Goal: Transaction & Acquisition: Purchase product/service

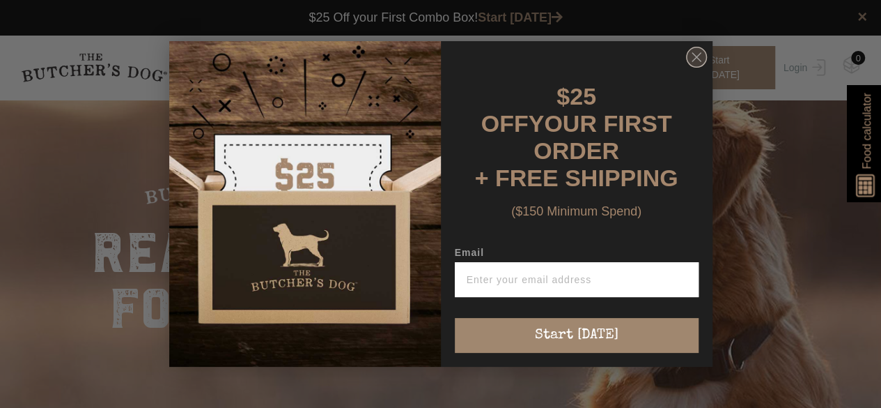
click at [698, 67] on circle "Close dialog" at bounding box center [696, 57] width 20 height 20
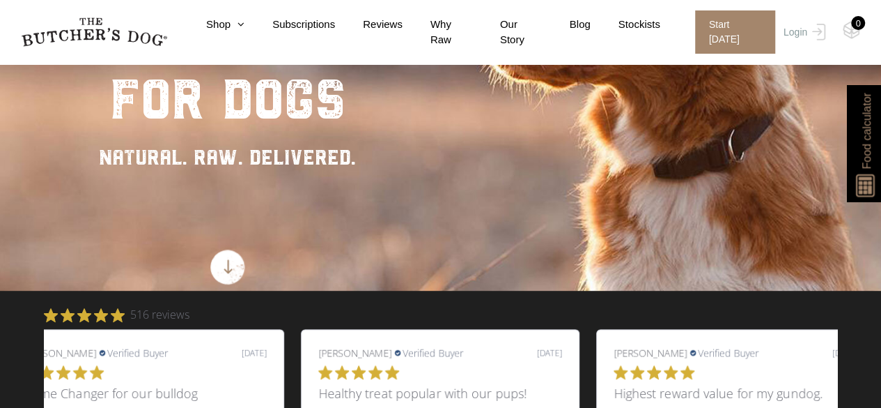
scroll to position [488, 0]
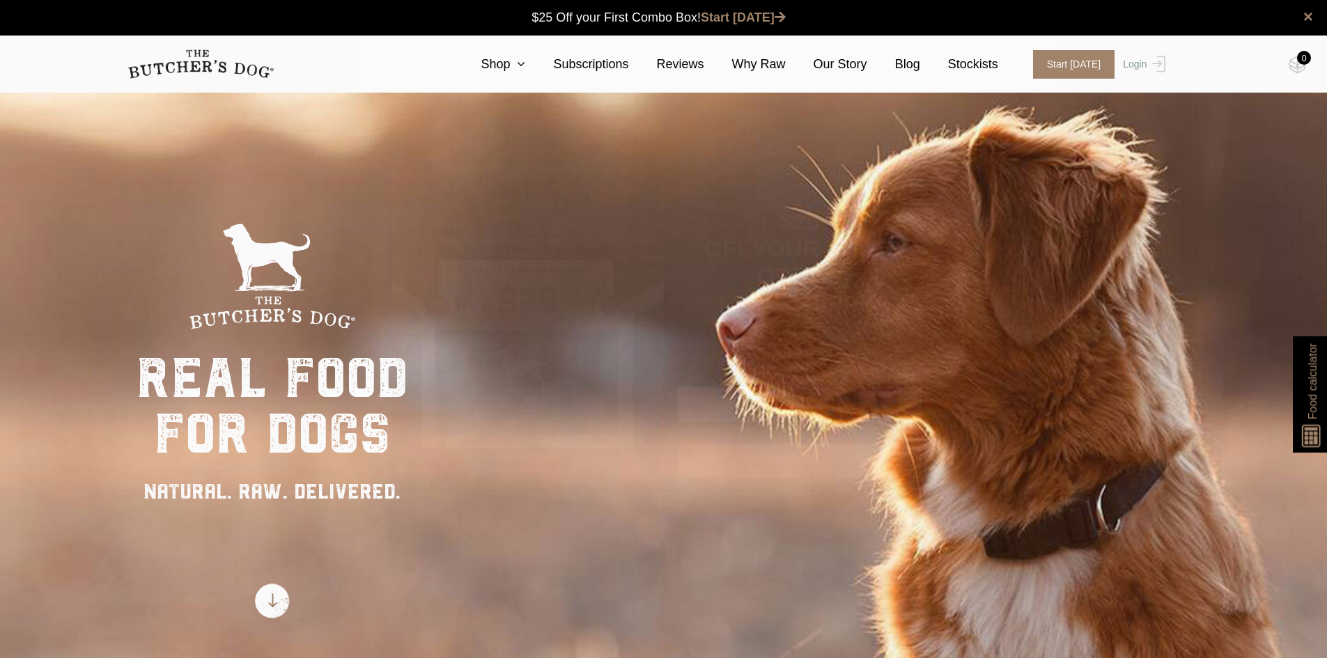
click at [915, 183] on icon "Close dialog" at bounding box center [919, 182] width 21 height 21
click at [525, 59] on link "Shop" at bounding box center [489, 64] width 72 height 19
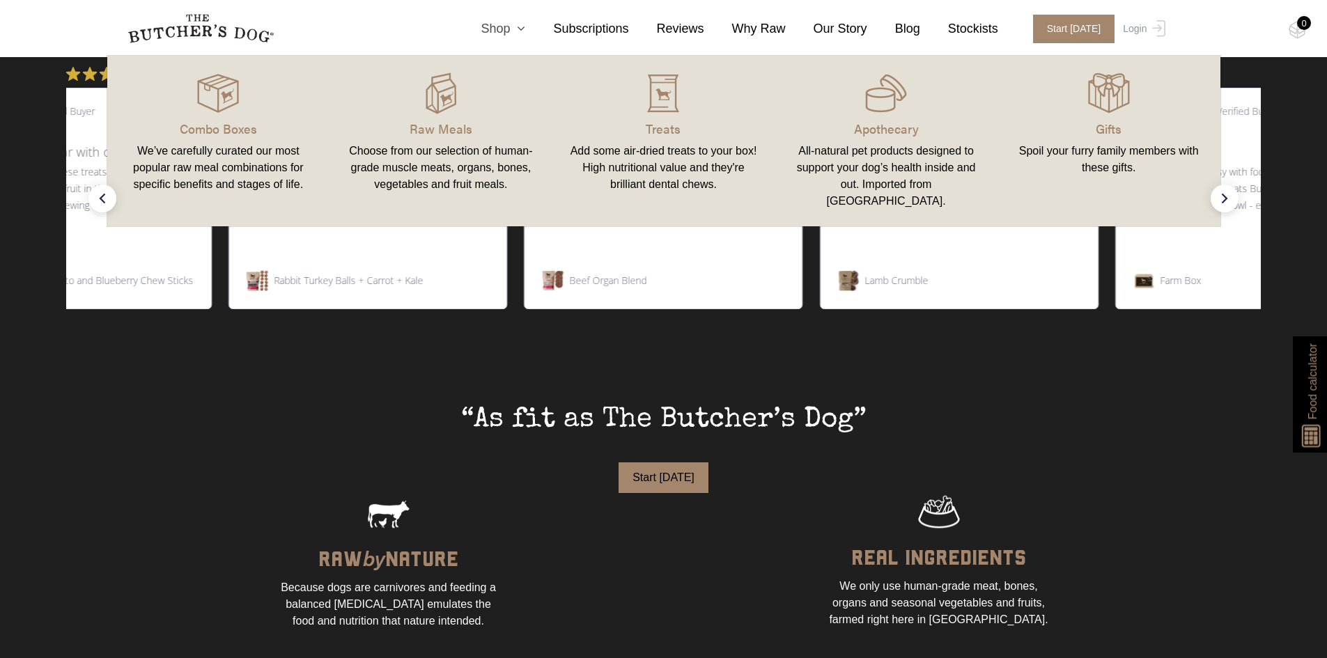
scroll to position [697, 0]
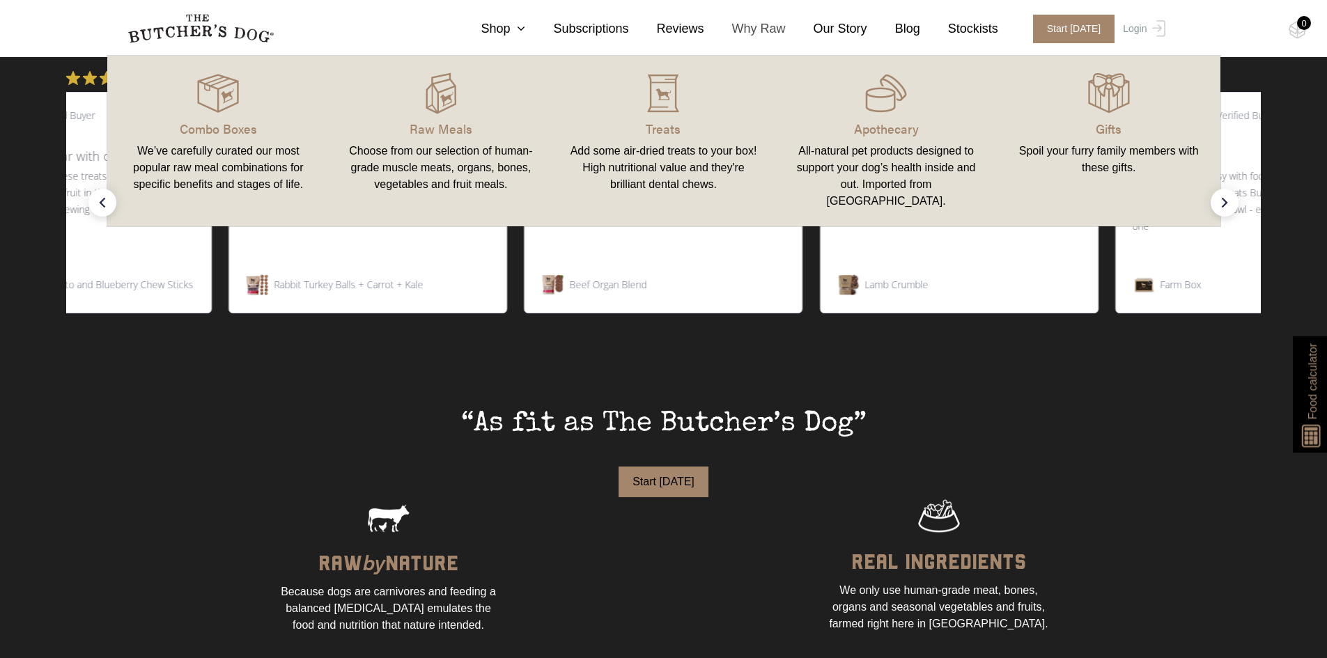
click at [775, 23] on link "Why Raw" at bounding box center [745, 29] width 82 height 19
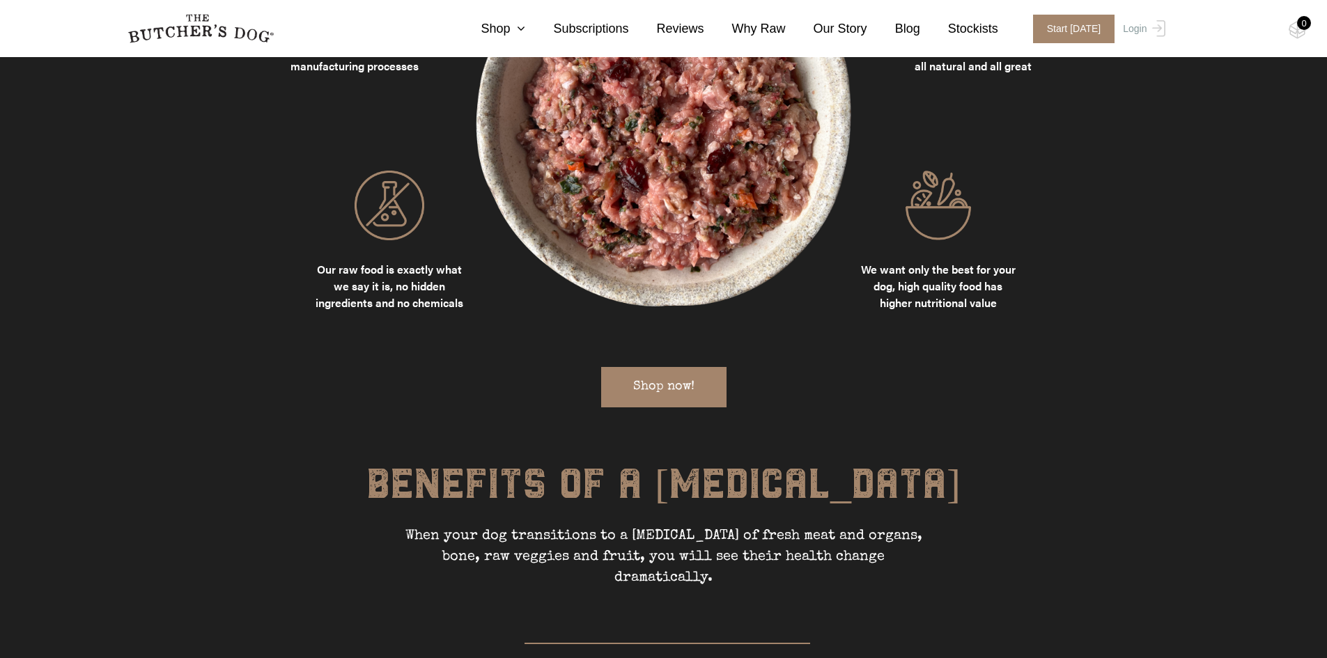
scroll to position [1811, 0]
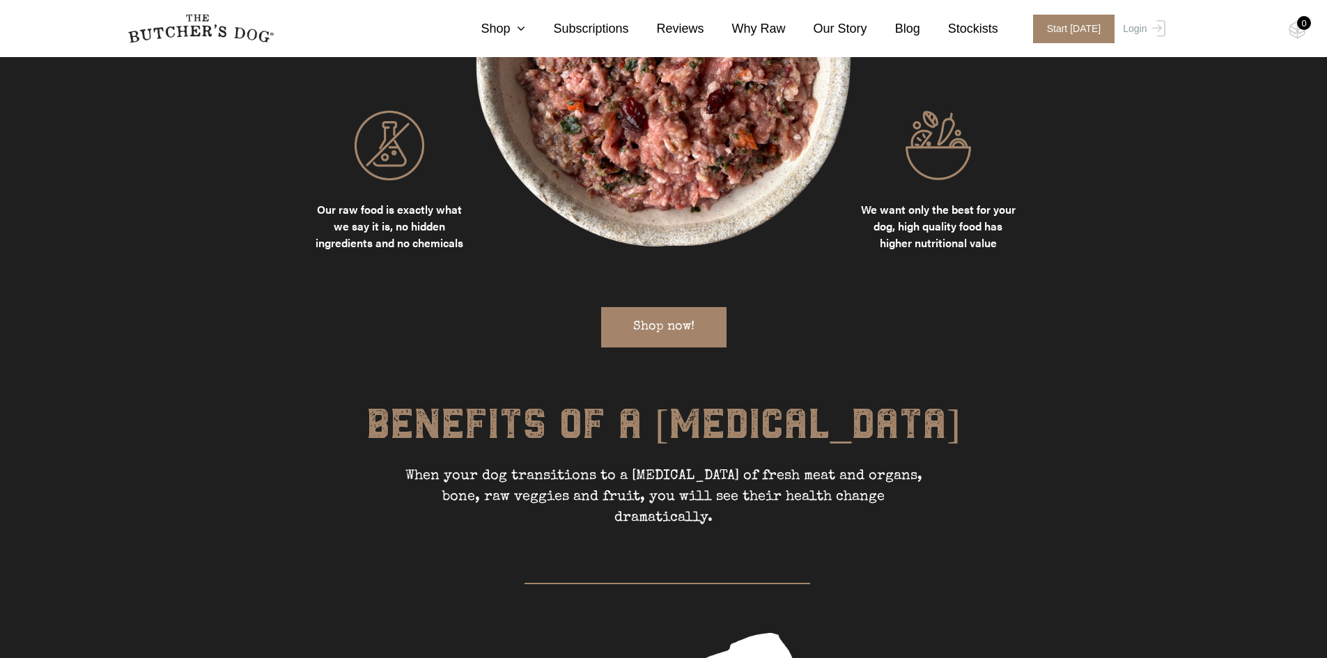
click at [681, 314] on link "Shop now!" at bounding box center [663, 327] width 125 height 40
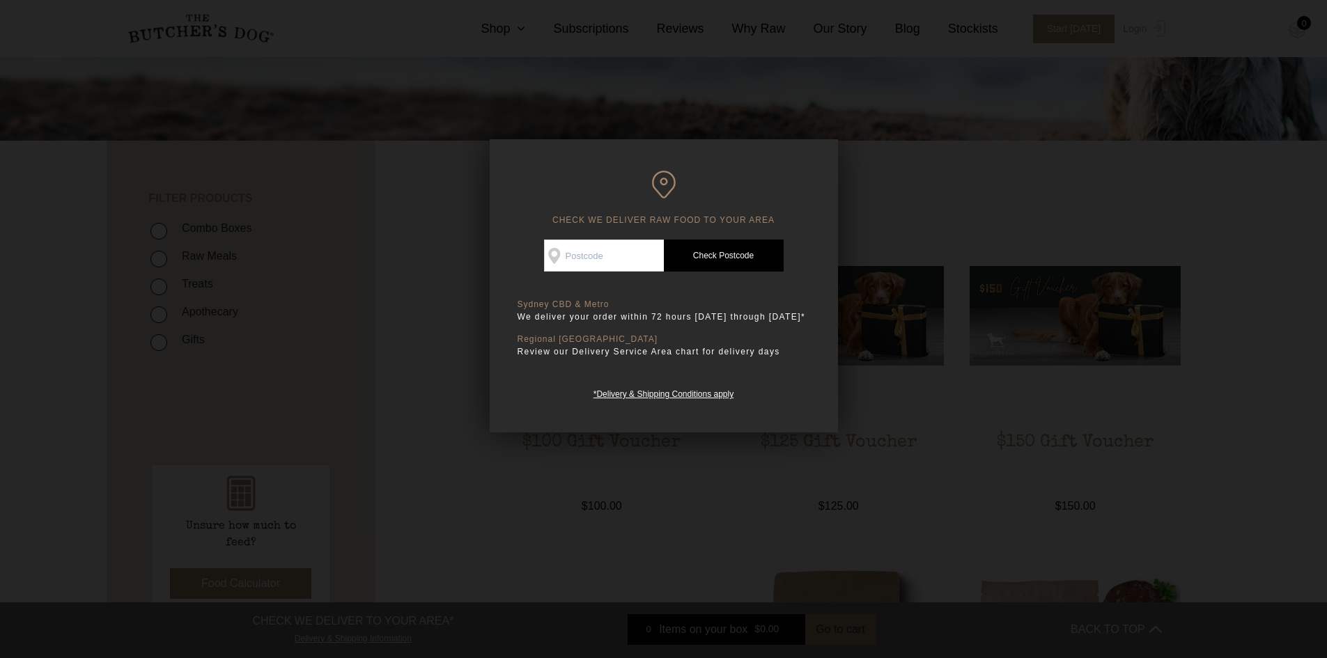
click at [601, 263] on input "Check Availability At" at bounding box center [604, 256] width 120 height 32
type input "2113"
click at [724, 253] on link "Check Postcode" at bounding box center [724, 256] width 120 height 32
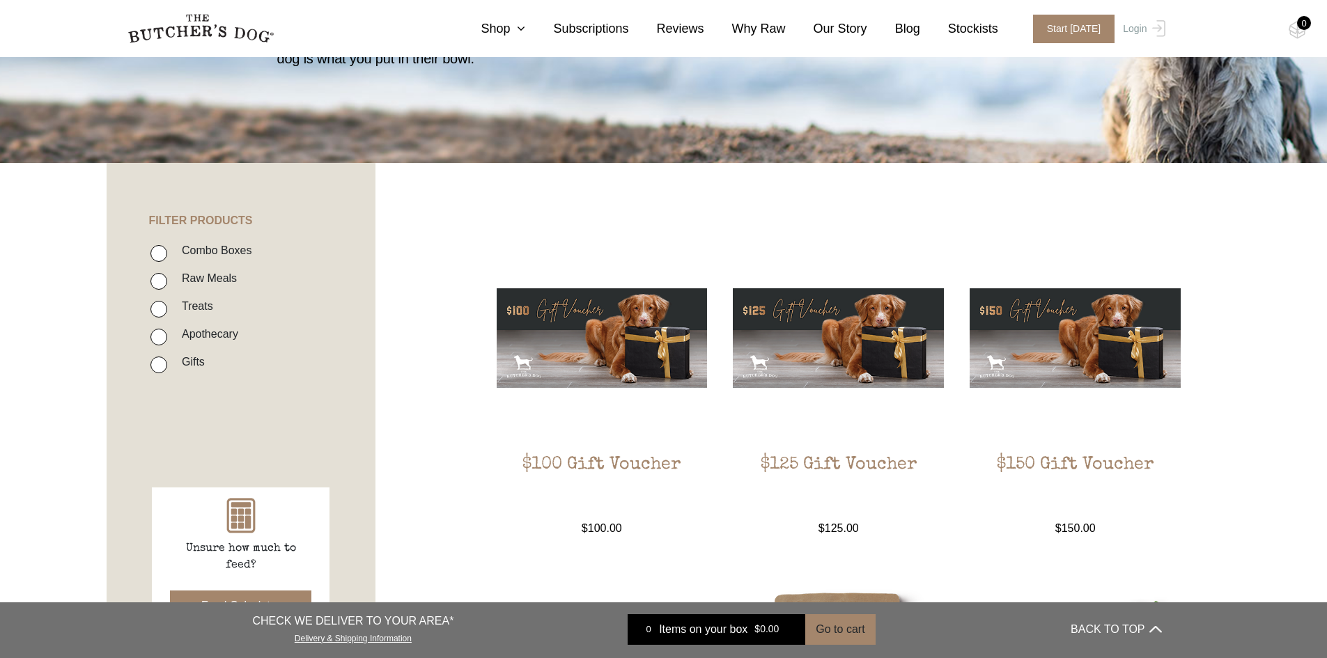
scroll to position [70, 0]
